Goal: Find specific page/section: Find specific page/section

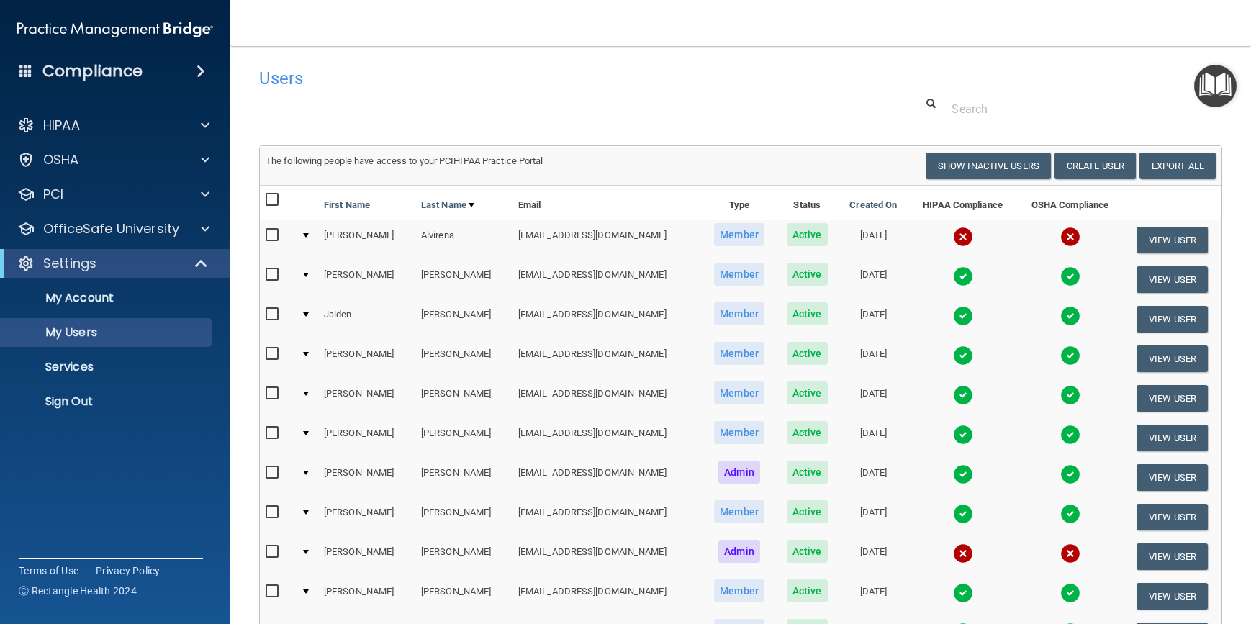
select select "20"
drag, startPoint x: 618, startPoint y: 102, endPoint x: 618, endPoint y: 81, distance: 20.9
click at [521, 89] on div "Users" at bounding box center [535, 77] width 574 height 35
drag, startPoint x: 636, startPoint y: 80, endPoint x: 490, endPoint y: 93, distance: 147.4
click at [490, 93] on div "Users" at bounding box center [535, 77] width 574 height 35
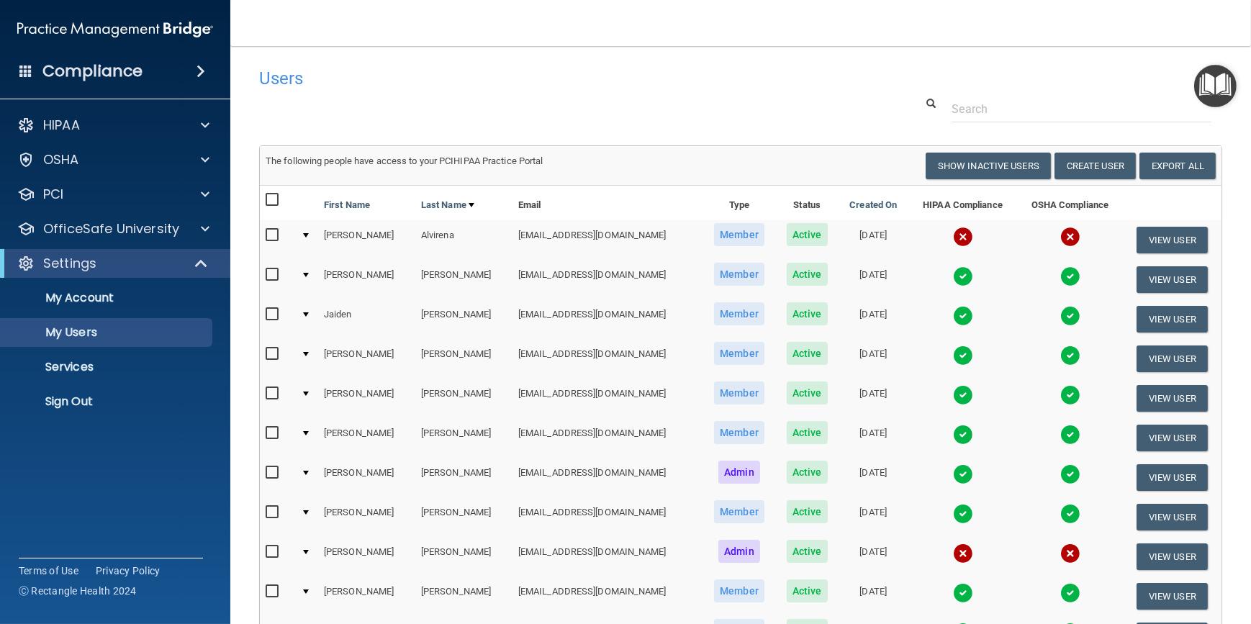
drag, startPoint x: 510, startPoint y: 83, endPoint x: 432, endPoint y: 72, distance: 79.2
click at [432, 72] on h4 "Users" at bounding box center [535, 78] width 553 height 19
drag, startPoint x: 406, startPoint y: 77, endPoint x: 353, endPoint y: 77, distance: 53.3
click at [356, 78] on h4 "Users" at bounding box center [535, 78] width 553 height 19
drag, startPoint x: 241, startPoint y: 20, endPoint x: 238, endPoint y: 6, distance: 14.8
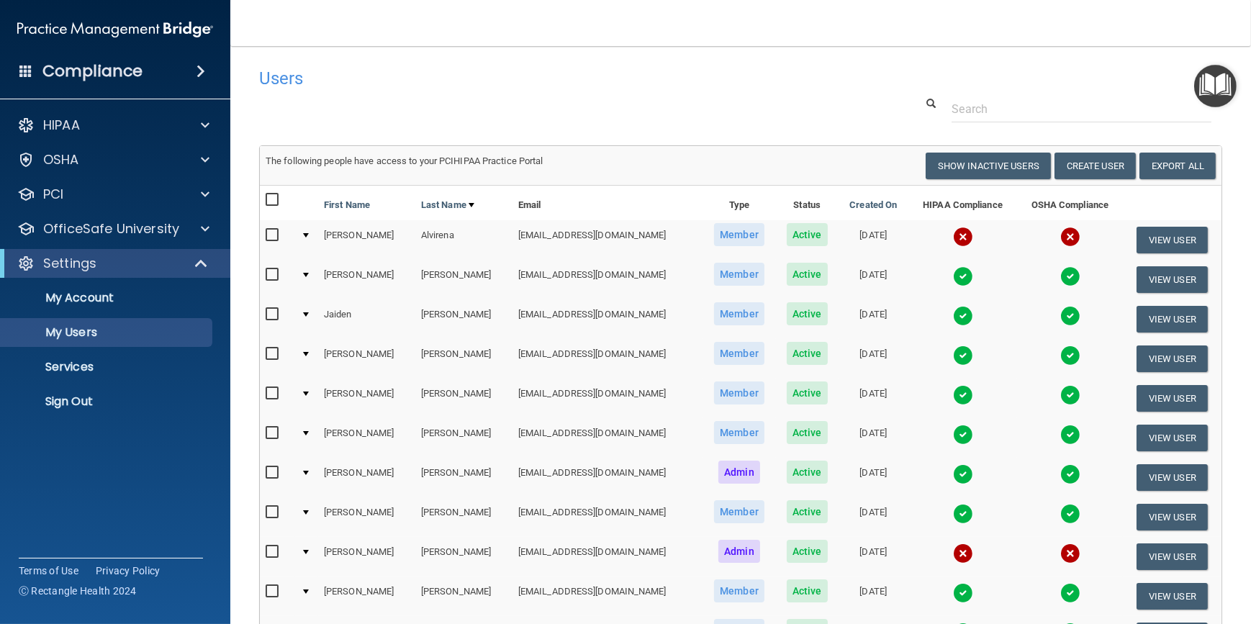
click at [238, 6] on nav "Toggle navigation Sara Overbay soverbay@williamsportoms.com Manage My Enterpris…" at bounding box center [740, 23] width 1021 height 46
drag, startPoint x: 238, startPoint y: 6, endPoint x: 230, endPoint y: 5, distance: 8.0
drag, startPoint x: 230, startPoint y: 5, endPoint x: 704, endPoint y: 95, distance: 482.9
click at [705, 95] on div "Users" at bounding box center [535, 77] width 574 height 35
drag, startPoint x: 523, startPoint y: 78, endPoint x: 373, endPoint y: 85, distance: 150.6
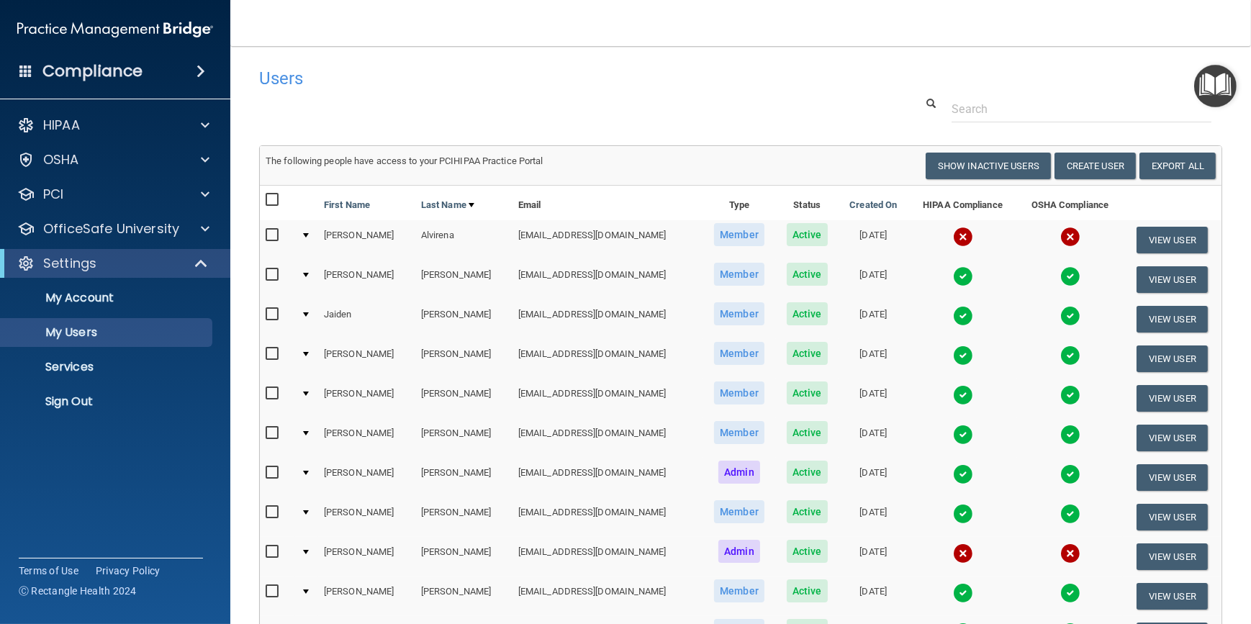
click at [379, 81] on main "Users Success! New user created. × Error! The user couldn't be created. × Succe…" at bounding box center [740, 335] width 1021 height 578
drag, startPoint x: 323, startPoint y: 101, endPoint x: 258, endPoint y: 93, distance: 65.3
click at [259, 93] on div "Users" at bounding box center [535, 77] width 574 height 35
drag, startPoint x: 254, startPoint y: 94, endPoint x: 230, endPoint y: 89, distance: 24.3
drag, startPoint x: 230, startPoint y: 89, endPoint x: 243, endPoint y: 30, distance: 59.7
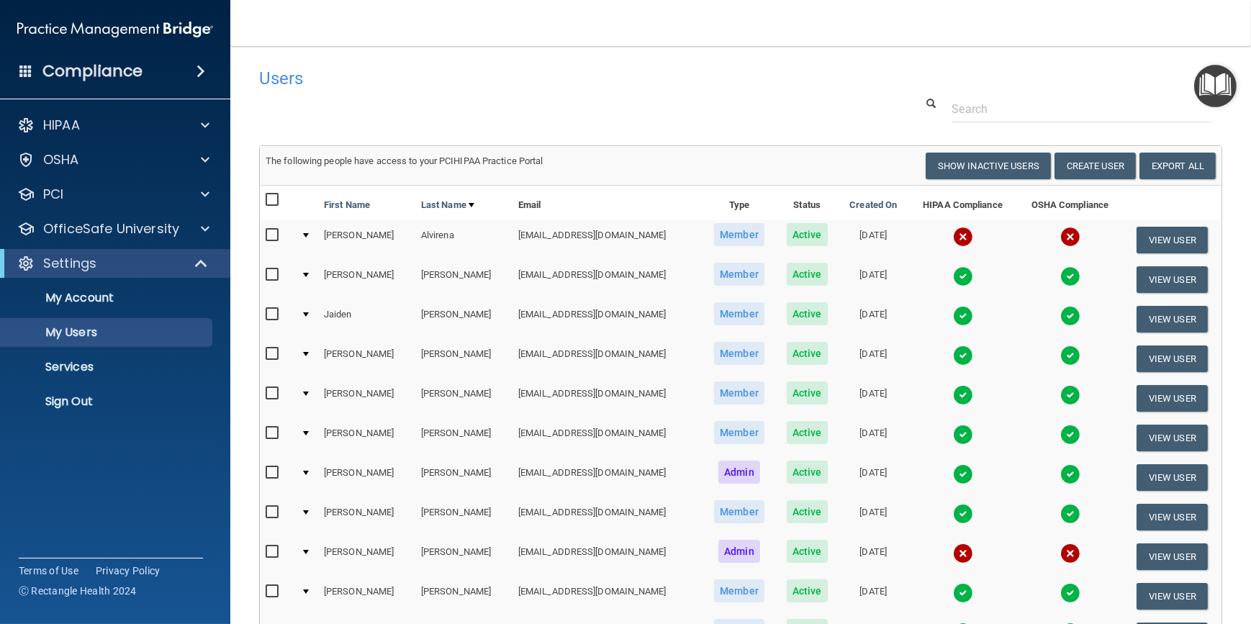
click at [242, 29] on nav "Toggle navigation Sara Overbay soverbay@williamsportoms.com Manage My Enterpris…" at bounding box center [740, 23] width 1021 height 46
drag, startPoint x: 586, startPoint y: 73, endPoint x: 492, endPoint y: 86, distance: 94.4
click at [492, 86] on h4 "Users" at bounding box center [535, 78] width 553 height 19
drag, startPoint x: 498, startPoint y: 89, endPoint x: 444, endPoint y: 78, distance: 55.1
click at [444, 78] on h4 "Users" at bounding box center [535, 78] width 553 height 19
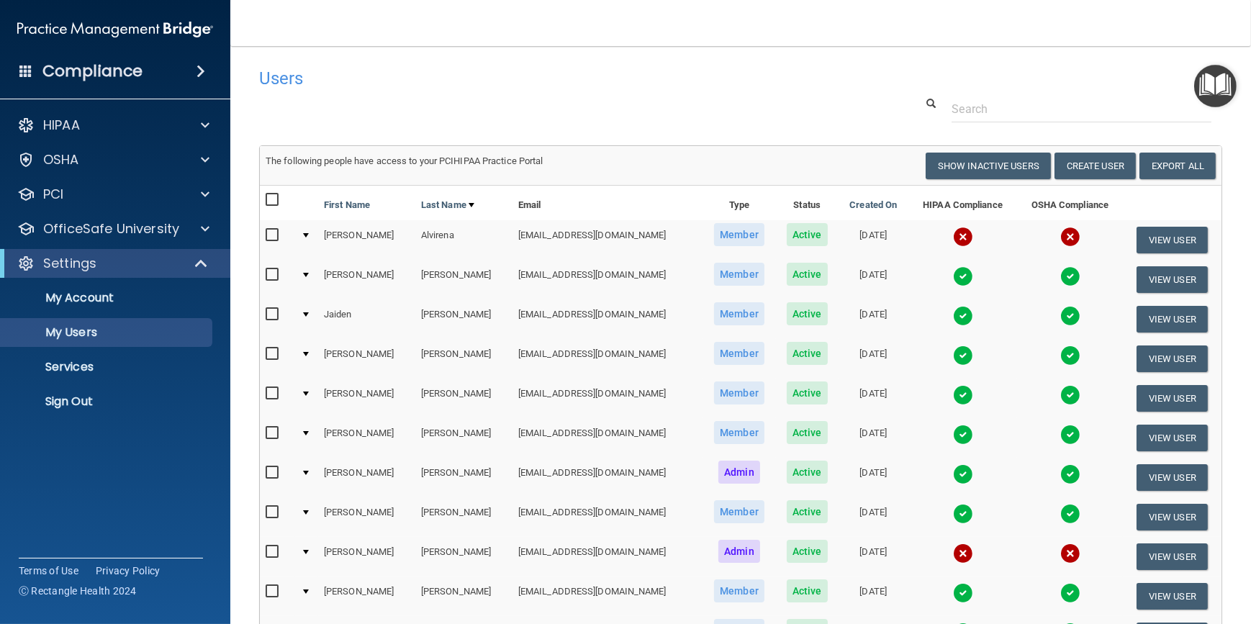
drag, startPoint x: 560, startPoint y: 61, endPoint x: 393, endPoint y: 70, distance: 167.2
click at [393, 70] on h4 "Users" at bounding box center [535, 78] width 553 height 19
drag, startPoint x: 485, startPoint y: 79, endPoint x: 436, endPoint y: 70, distance: 50.5
click at [436, 70] on h4 "Users" at bounding box center [535, 78] width 553 height 19
drag, startPoint x: 418, startPoint y: 103, endPoint x: 269, endPoint y: 40, distance: 161.9
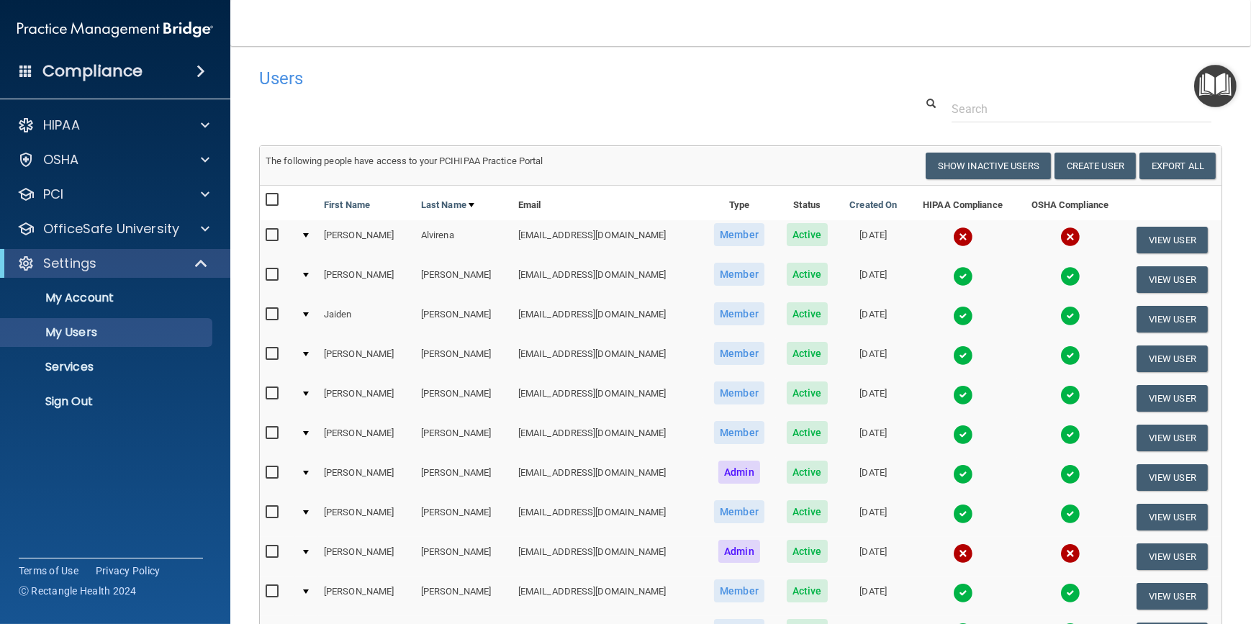
click at [320, 86] on div "Users" at bounding box center [535, 77] width 574 height 35
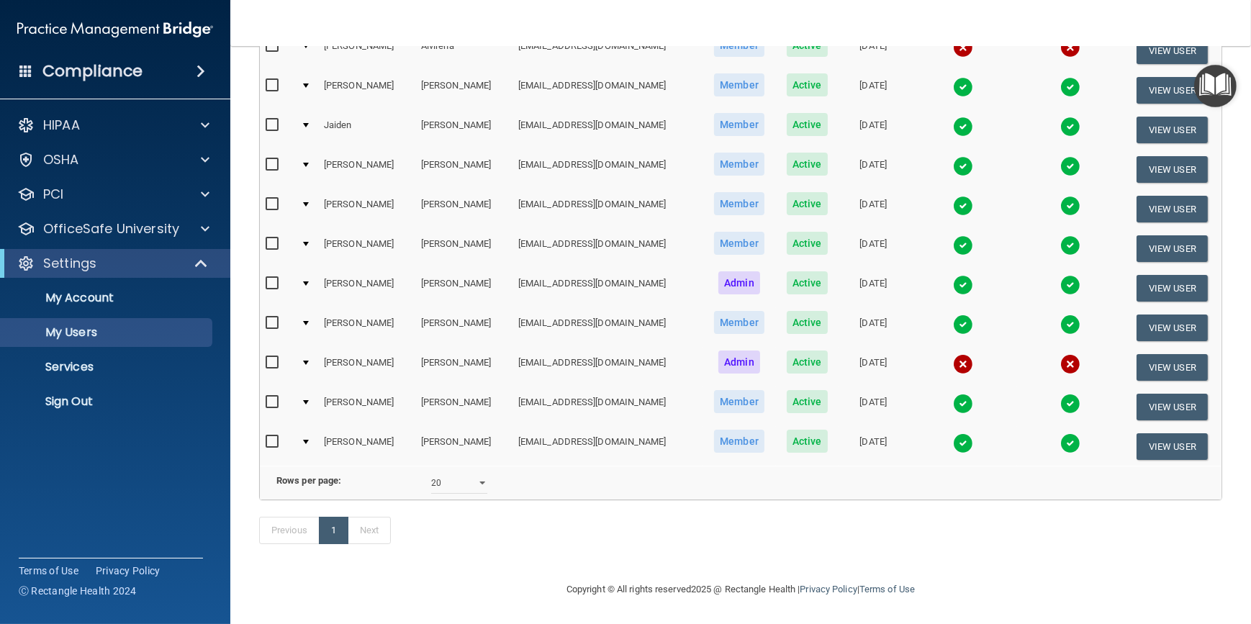
scroll to position [205, 0]
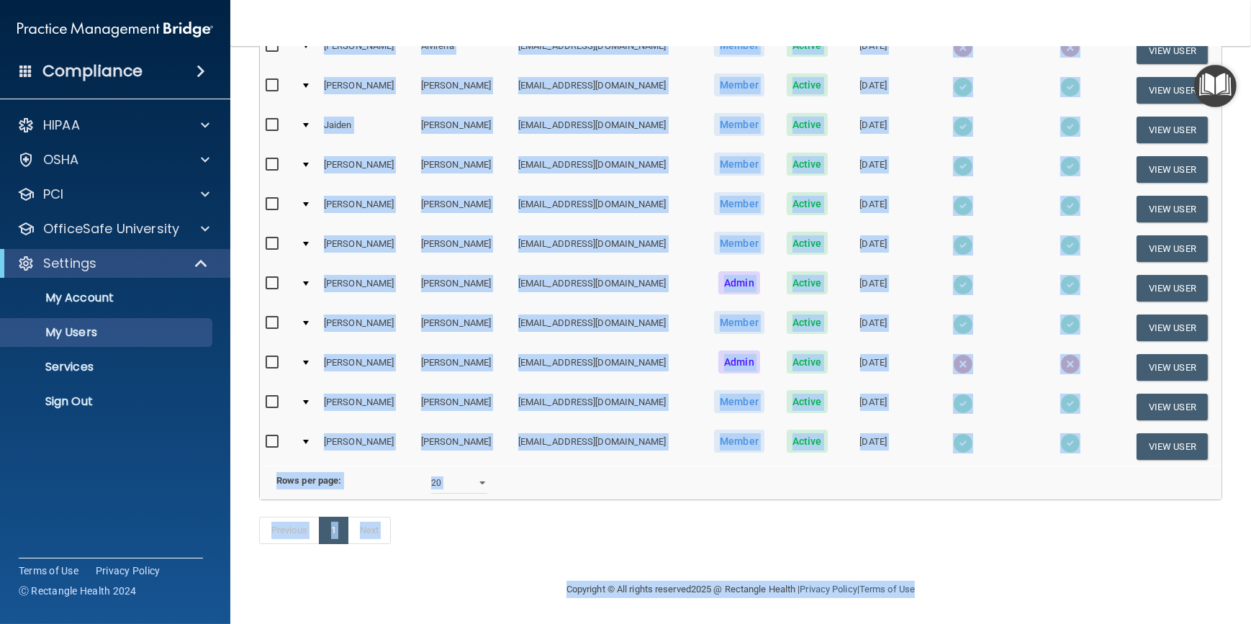
drag, startPoint x: 253, startPoint y: 26, endPoint x: 1105, endPoint y: 581, distance: 1017.1
click at [1105, 581] on div "Toggle navigation Sara Overbay soverbay@williamsportoms.com Manage My Enterpris…" at bounding box center [740, 312] width 1021 height 624
click at [698, 533] on div "Previous 1 Next" at bounding box center [740, 533] width 985 height 66
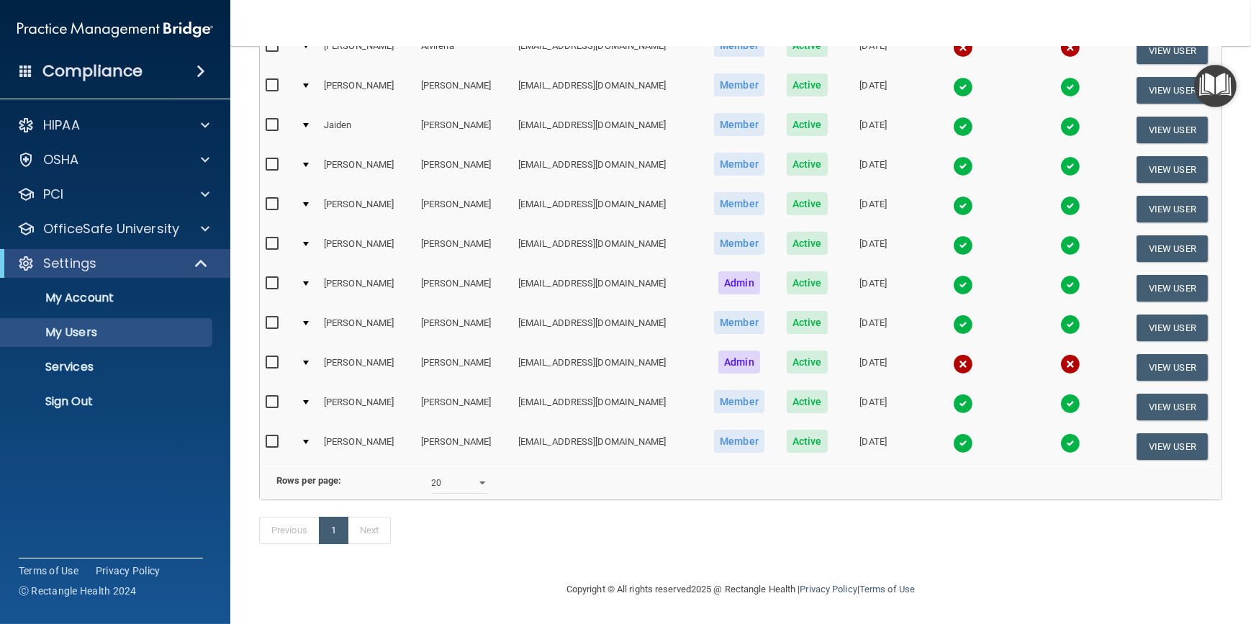
drag, startPoint x: 544, startPoint y: 559, endPoint x: 536, endPoint y: 545, distance: 16.4
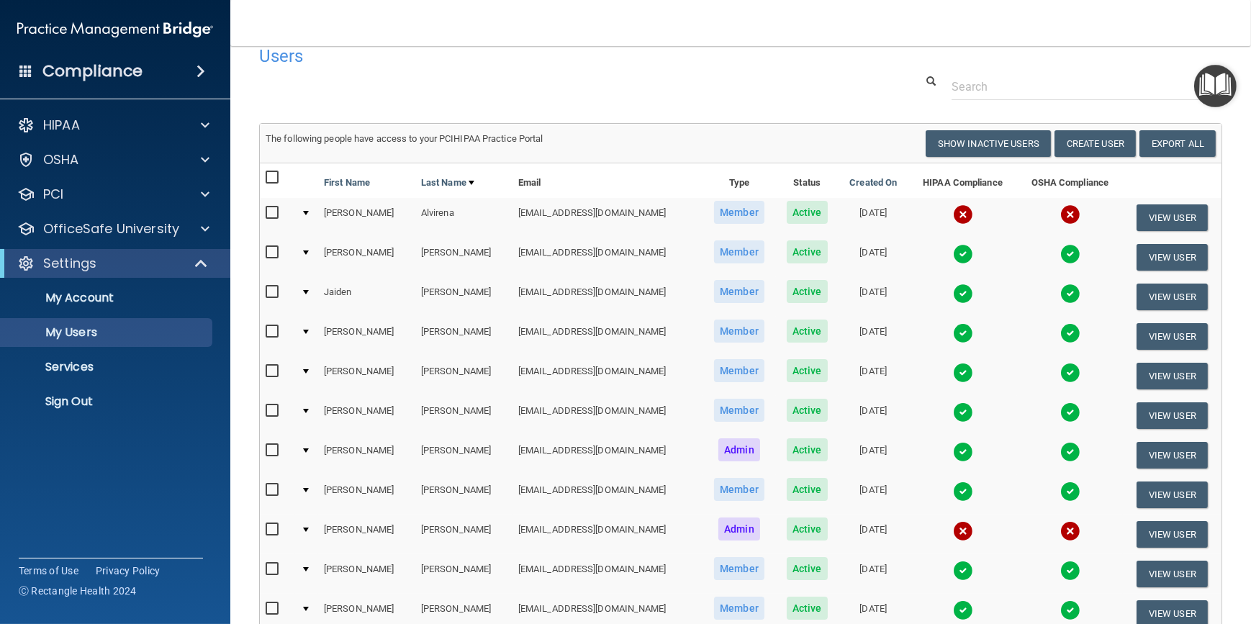
scroll to position [0, 0]
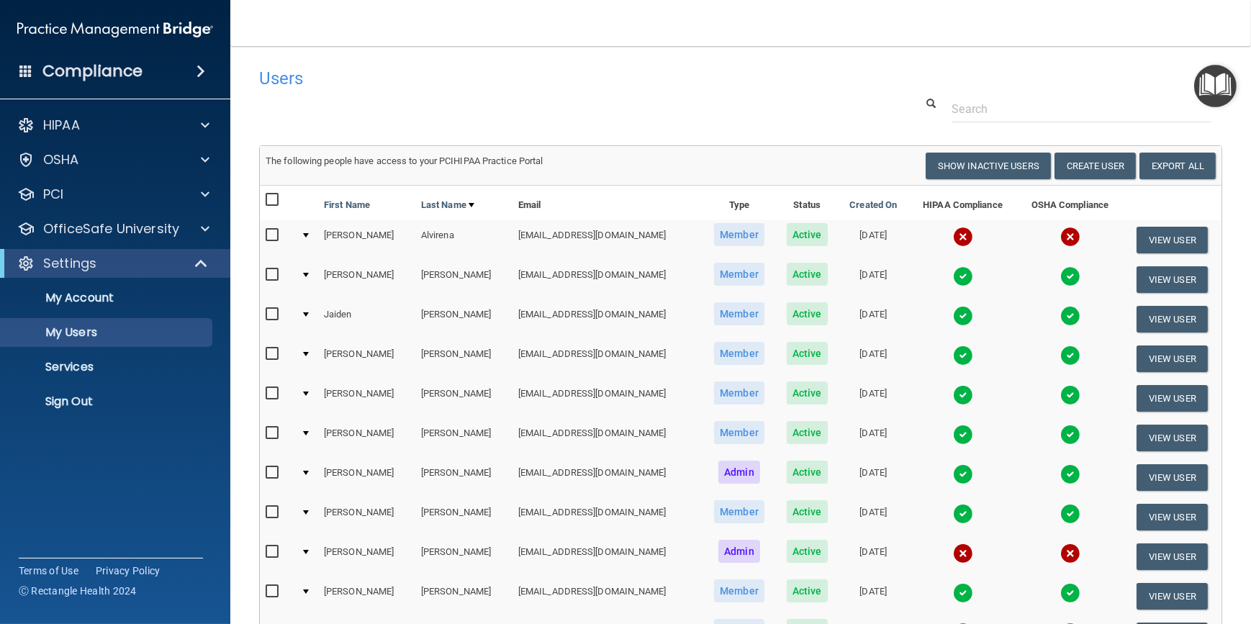
drag, startPoint x: 562, startPoint y: 66, endPoint x: 485, endPoint y: 61, distance: 77.2
click at [485, 61] on div "Users" at bounding box center [535, 77] width 574 height 35
drag, startPoint x: 544, startPoint y: 65, endPoint x: 420, endPoint y: 49, distance: 124.1
click at [420, 49] on main "Users Success! New user created. × Error! The user couldn't be created. × Succe…" at bounding box center [740, 335] width 1021 height 578
drag, startPoint x: 573, startPoint y: 144, endPoint x: 435, endPoint y: 115, distance: 141.2
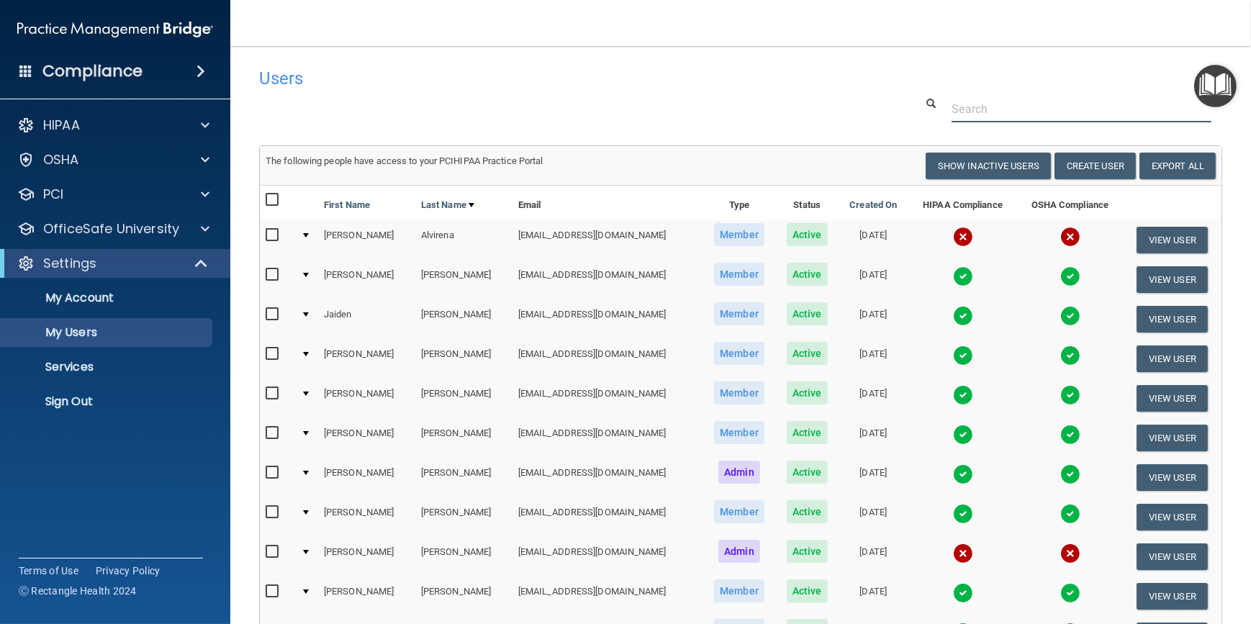
click at [433, 117] on div at bounding box center [740, 109] width 985 height 27
drag, startPoint x: 440, startPoint y: 107, endPoint x: 423, endPoint y: 103, distance: 17.8
drag, startPoint x: 423, startPoint y: 103, endPoint x: 316, endPoint y: 89, distance: 107.5
click at [316, 88] on div "Users" at bounding box center [535, 77] width 574 height 35
drag, startPoint x: 460, startPoint y: 73, endPoint x: 336, endPoint y: 63, distance: 124.2
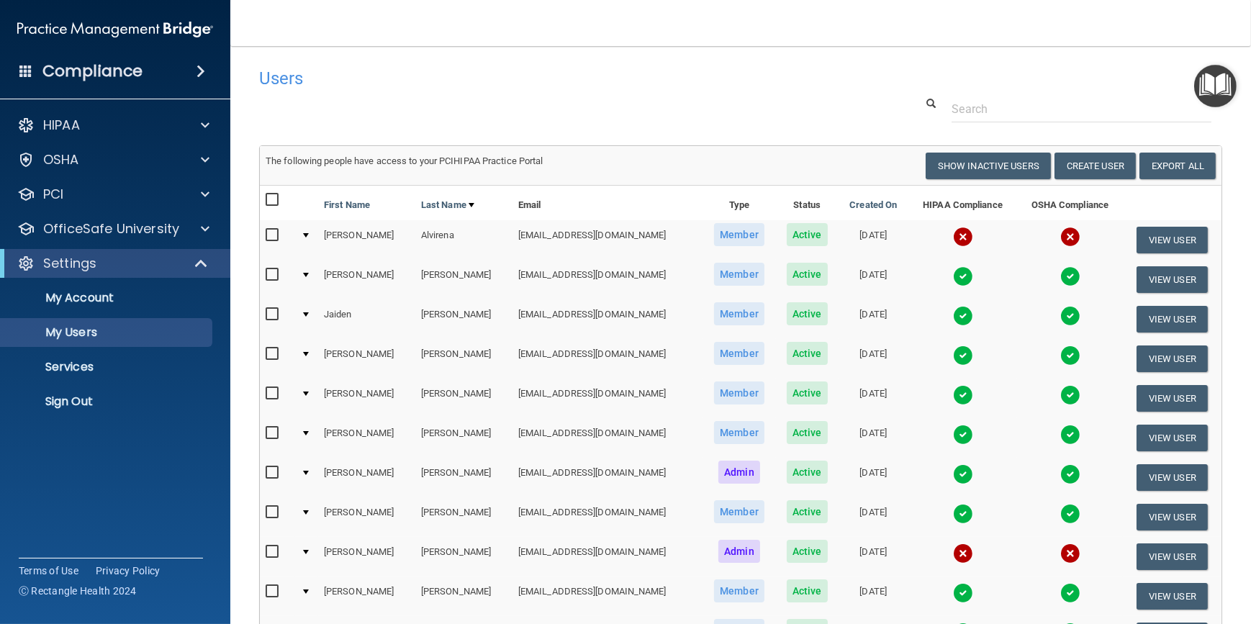
click at [336, 63] on div "Users" at bounding box center [535, 77] width 574 height 35
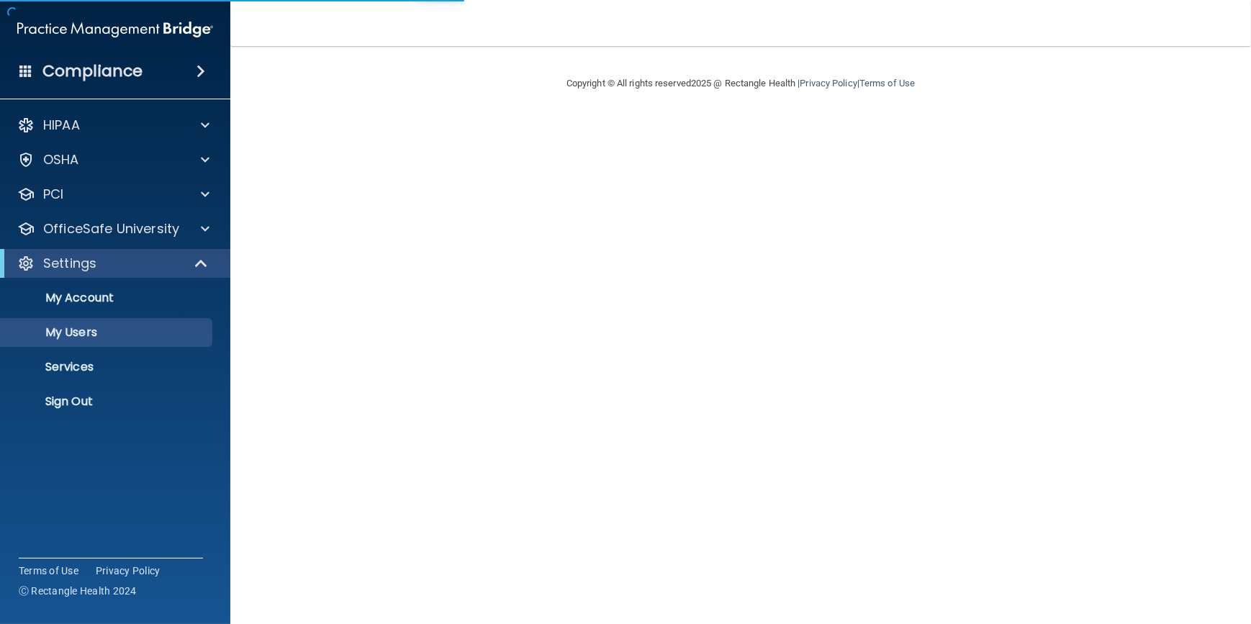
select select "20"
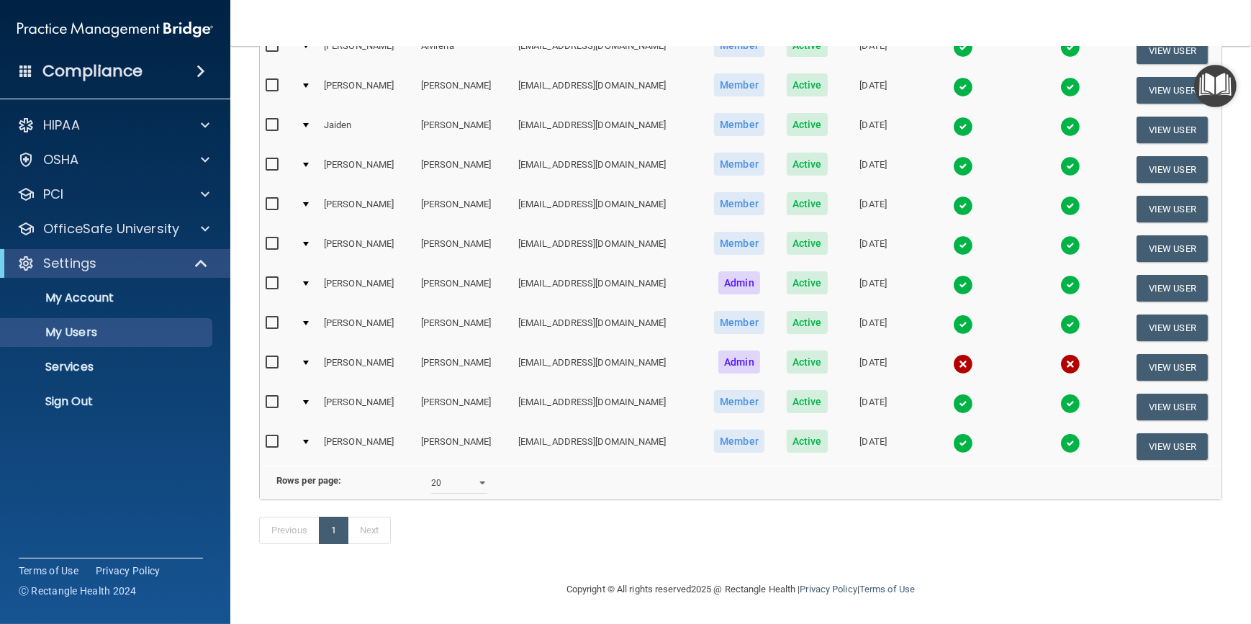
scroll to position [205, 0]
